Goal: Task Accomplishment & Management: Use online tool/utility

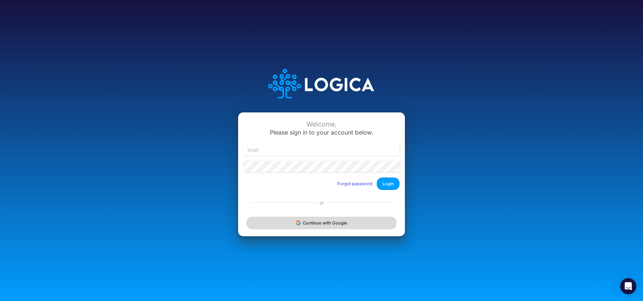
click at [320, 223] on button "Continue with Google" at bounding box center [322, 222] width 150 height 12
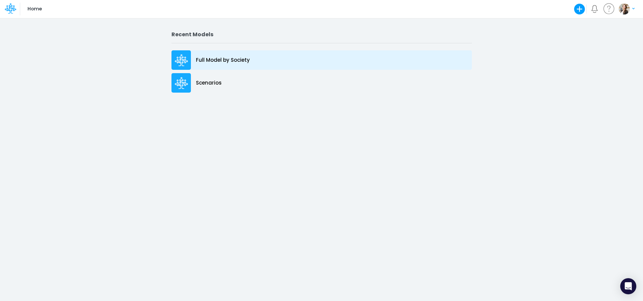
click at [213, 61] on p "Full Model by Society" at bounding box center [223, 60] width 54 height 8
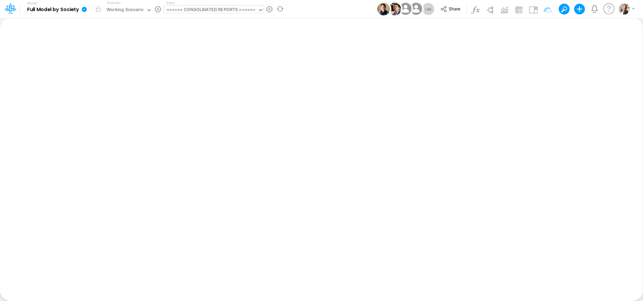
click at [190, 10] on div "====== CONSOLIDATED REPORTS ======" at bounding box center [211, 10] width 89 height 8
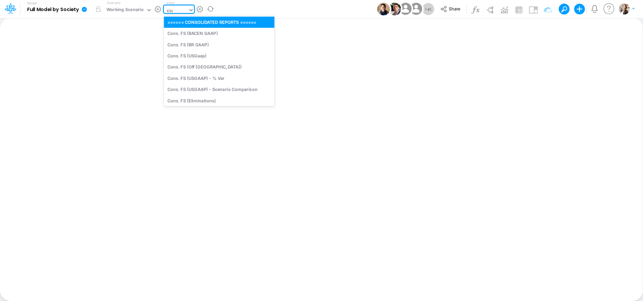
type input "cogs"
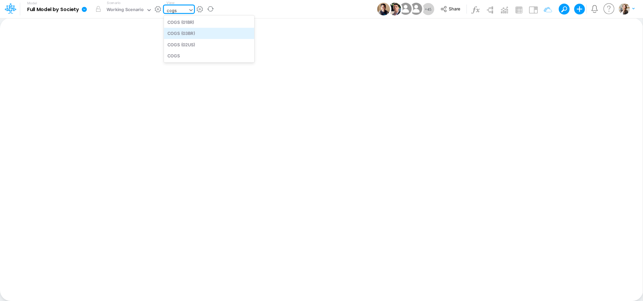
click at [186, 35] on div "COGS (03BR)" at bounding box center [209, 33] width 90 height 11
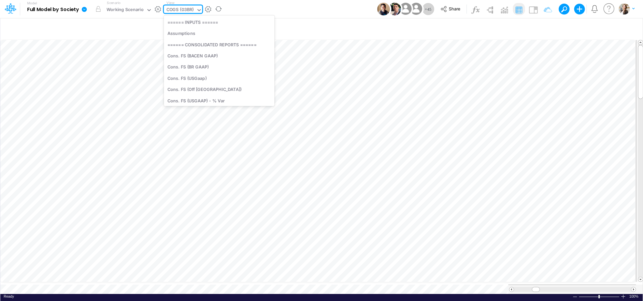
click at [197, 9] on icon at bounding box center [198, 10] width 3 height 2
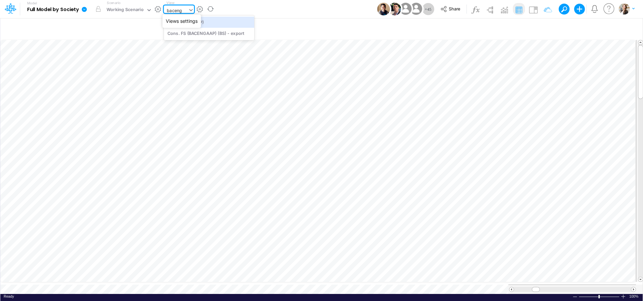
type input "bacen"
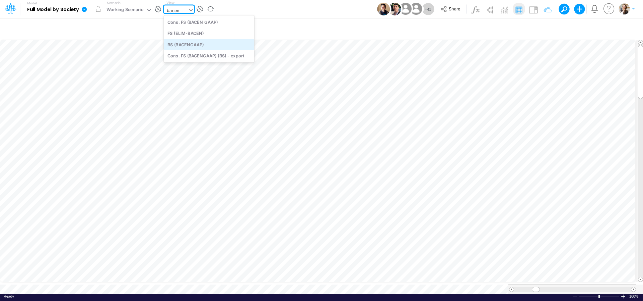
click at [192, 46] on div "BS (BACENGAAP)" at bounding box center [209, 44] width 90 height 11
type input "BS (USGAAP) - Detailed"
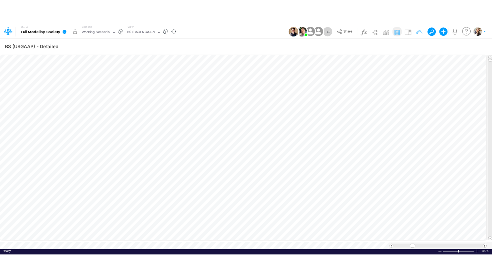
scroll to position [3, 22]
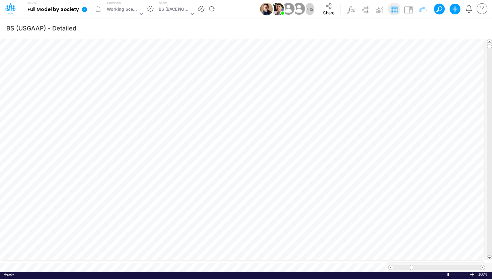
click at [173, 12] on div "BS (BACENGAAP)" at bounding box center [174, 10] width 30 height 8
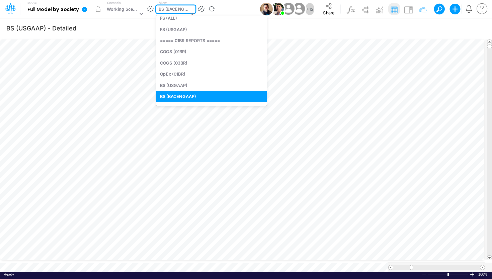
scroll to position [26, 0]
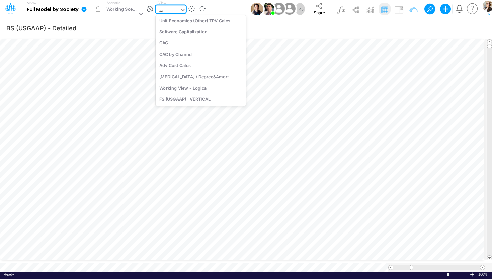
type input "c"
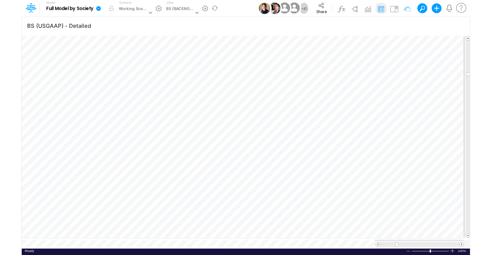
scroll to position [3, 31]
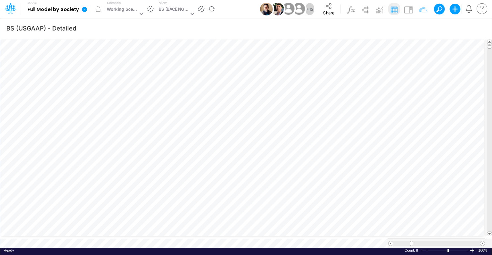
click at [170, 10] on div "BS (BACENGAAP)" at bounding box center [174, 10] width 30 height 8
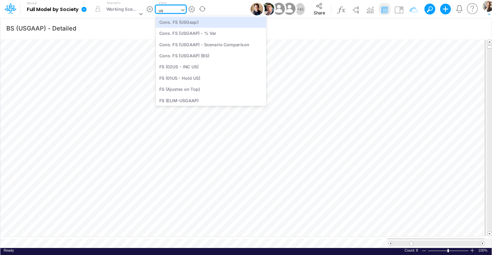
type input "usg"
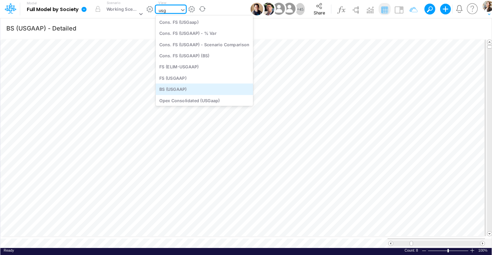
click at [175, 91] on div "BS (USGAAP)" at bounding box center [204, 89] width 97 height 11
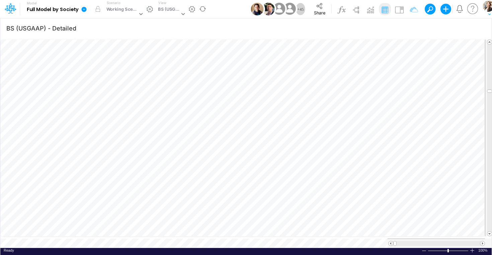
scroll to position [3, 11]
click at [383, 180] on icon "button" at bounding box center [386, 180] width 10 height 7
click at [384, 158] on icon "button" at bounding box center [386, 160] width 10 height 7
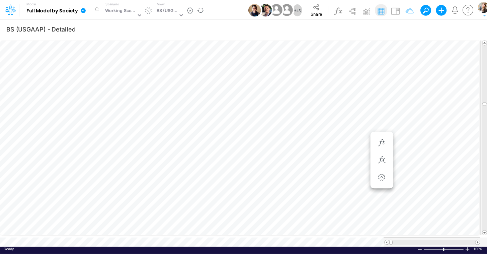
scroll to position [3, 20]
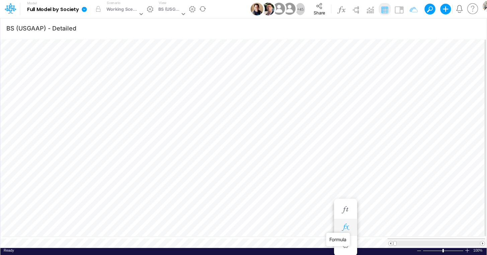
click at [343, 226] on icon "button" at bounding box center [346, 227] width 10 height 7
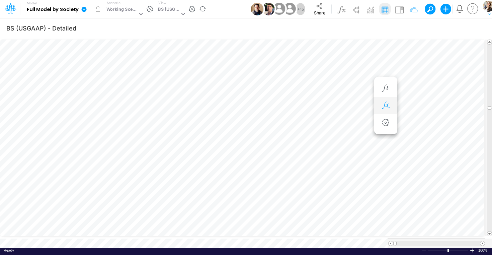
click at [389, 108] on icon "button" at bounding box center [386, 105] width 10 height 7
click at [479, 29] on icon "button" at bounding box center [479, 28] width 10 height 7
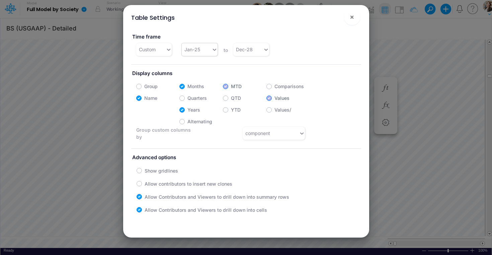
click at [201, 51] on div "Jan-25" at bounding box center [197, 49] width 30 height 11
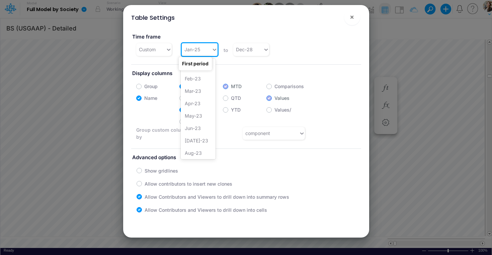
scroll to position [216, 0]
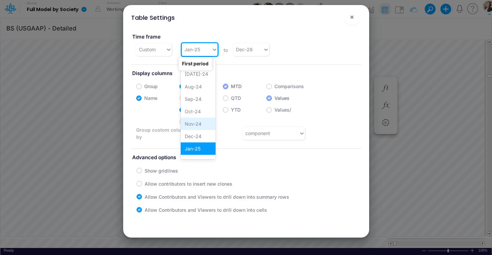
click at [193, 125] on div "Nov-24" at bounding box center [198, 124] width 35 height 12
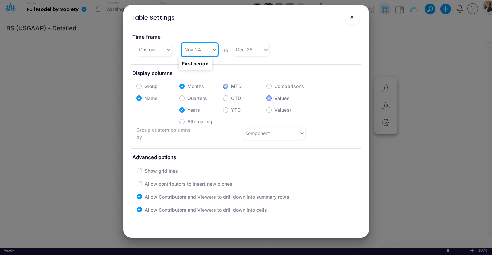
click at [353, 19] on span "×" at bounding box center [352, 17] width 4 height 8
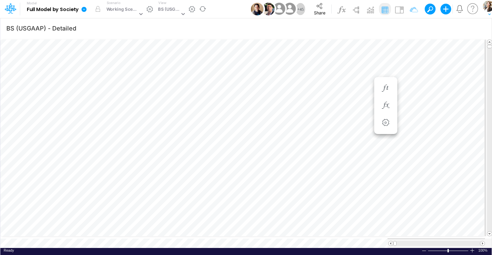
scroll to position [3, 22]
click at [139, 14] on icon at bounding box center [141, 14] width 6 height 6
click at [85, 11] on icon at bounding box center [84, 9] width 5 height 5
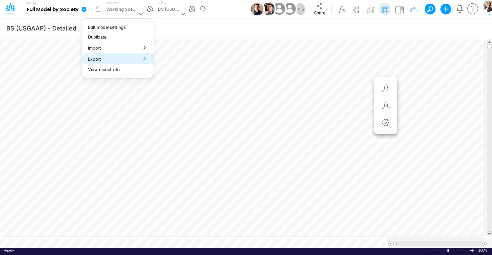
click at [95, 59] on button "Export" at bounding box center [118, 58] width 72 height 11
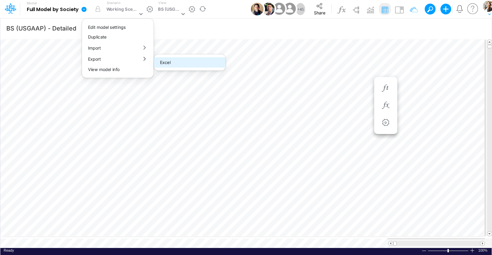
click at [169, 63] on button "Excel" at bounding box center [190, 62] width 72 height 10
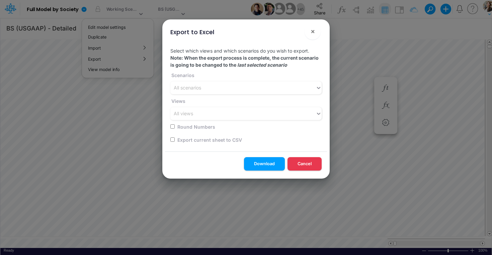
click at [173, 139] on input "checkbox" at bounding box center [173, 139] width 4 height 4
checkbox input "true"
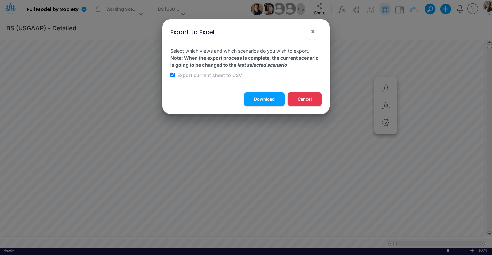
click at [268, 103] on button "Download" at bounding box center [264, 98] width 41 height 13
